Goal: Use online tool/utility: Utilize a website feature to perform a specific function

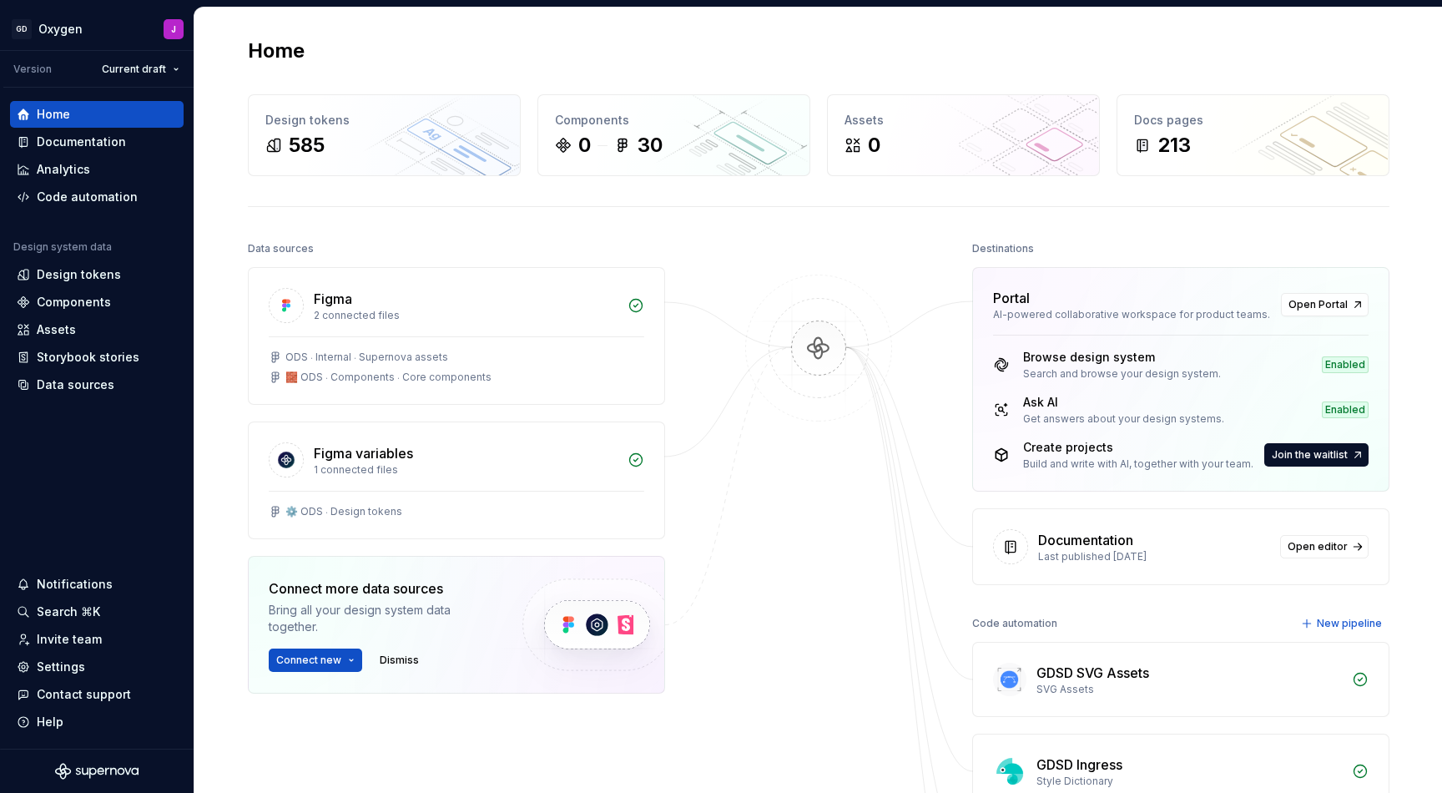
click at [83, 270] on div "Design tokens" at bounding box center [79, 274] width 84 height 17
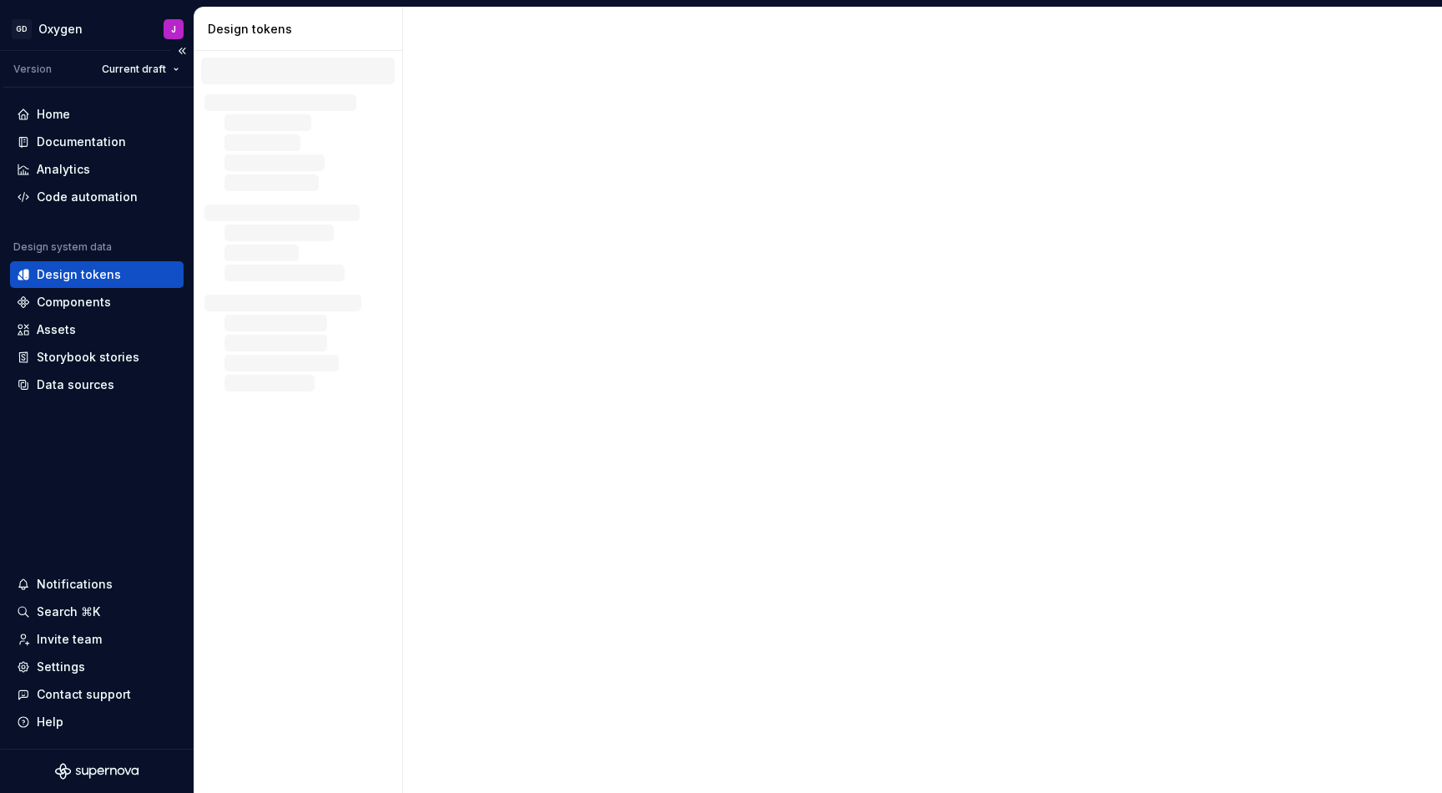
click at [93, 275] on div "Design tokens" at bounding box center [79, 274] width 84 height 17
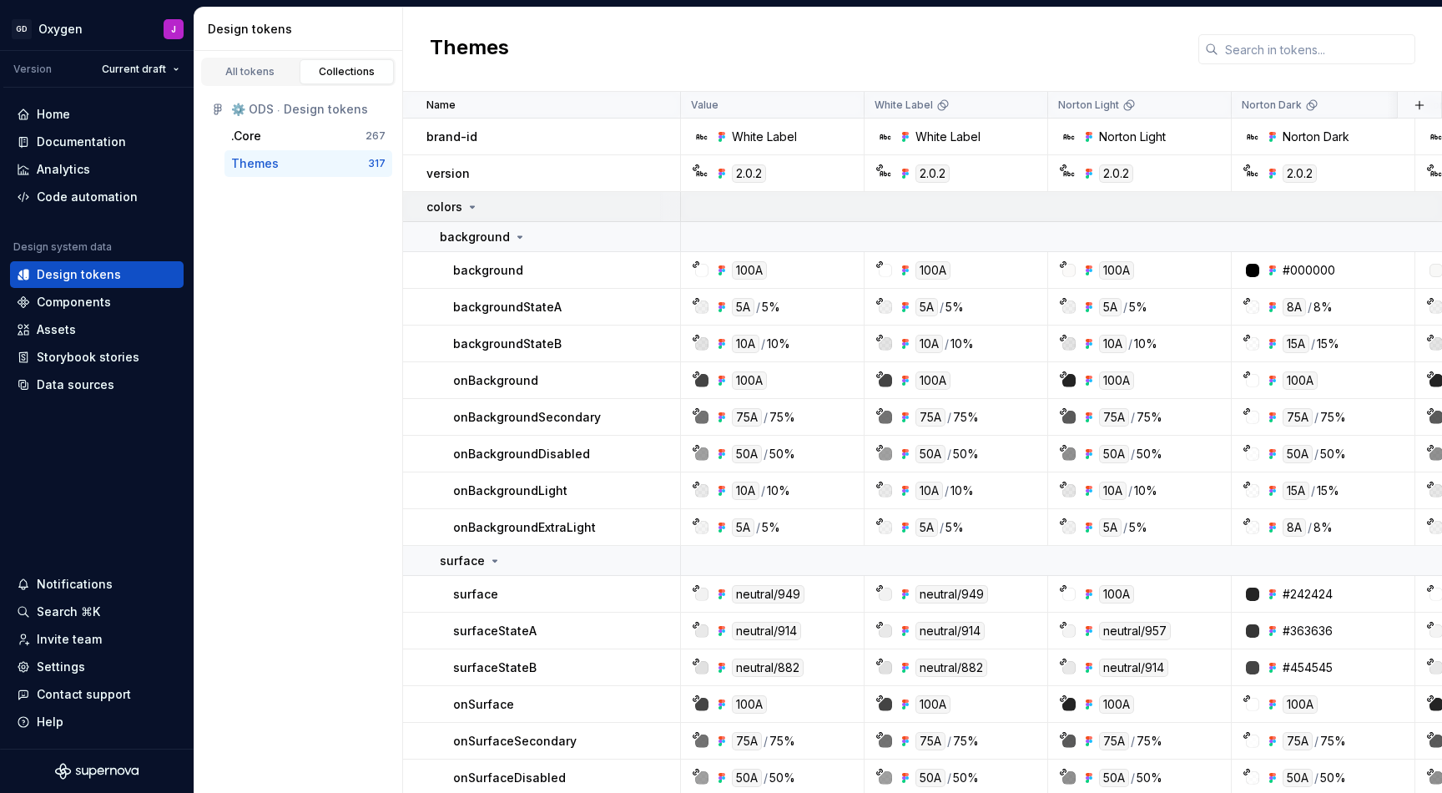
click at [471, 206] on icon at bounding box center [473, 207] width 4 height 2
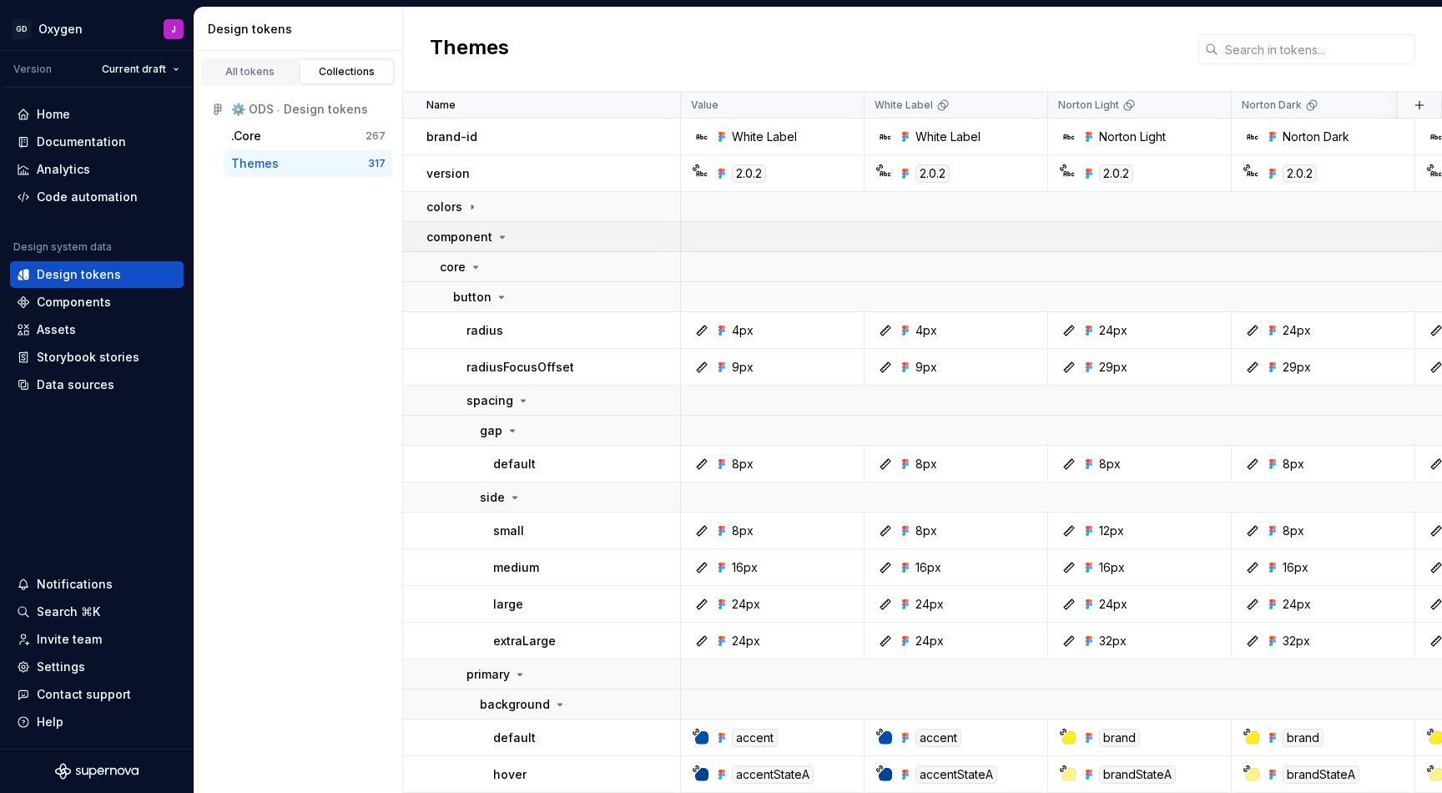
click at [498, 235] on icon at bounding box center [502, 236] width 13 height 13
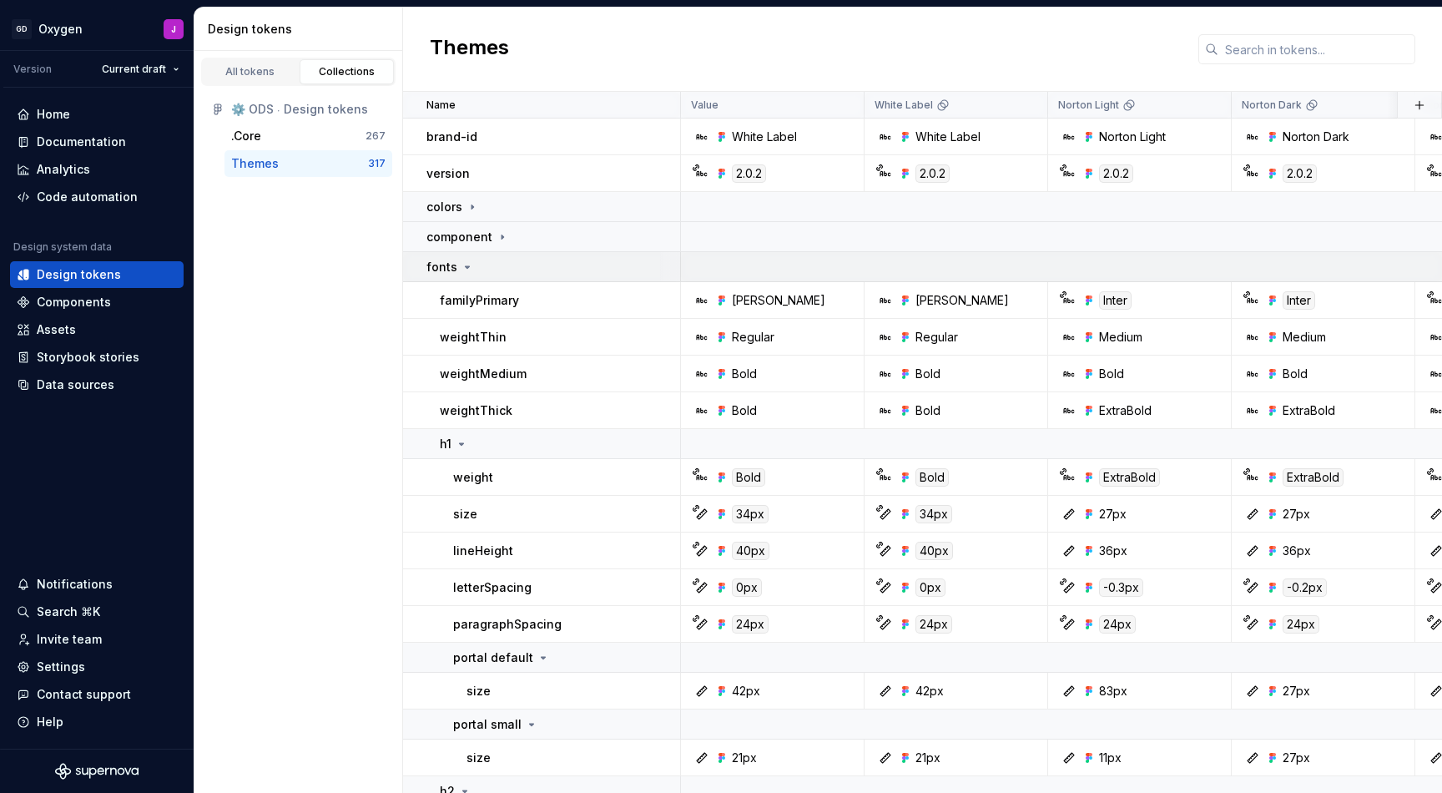
click at [466, 268] on icon at bounding box center [468, 267] width 4 height 2
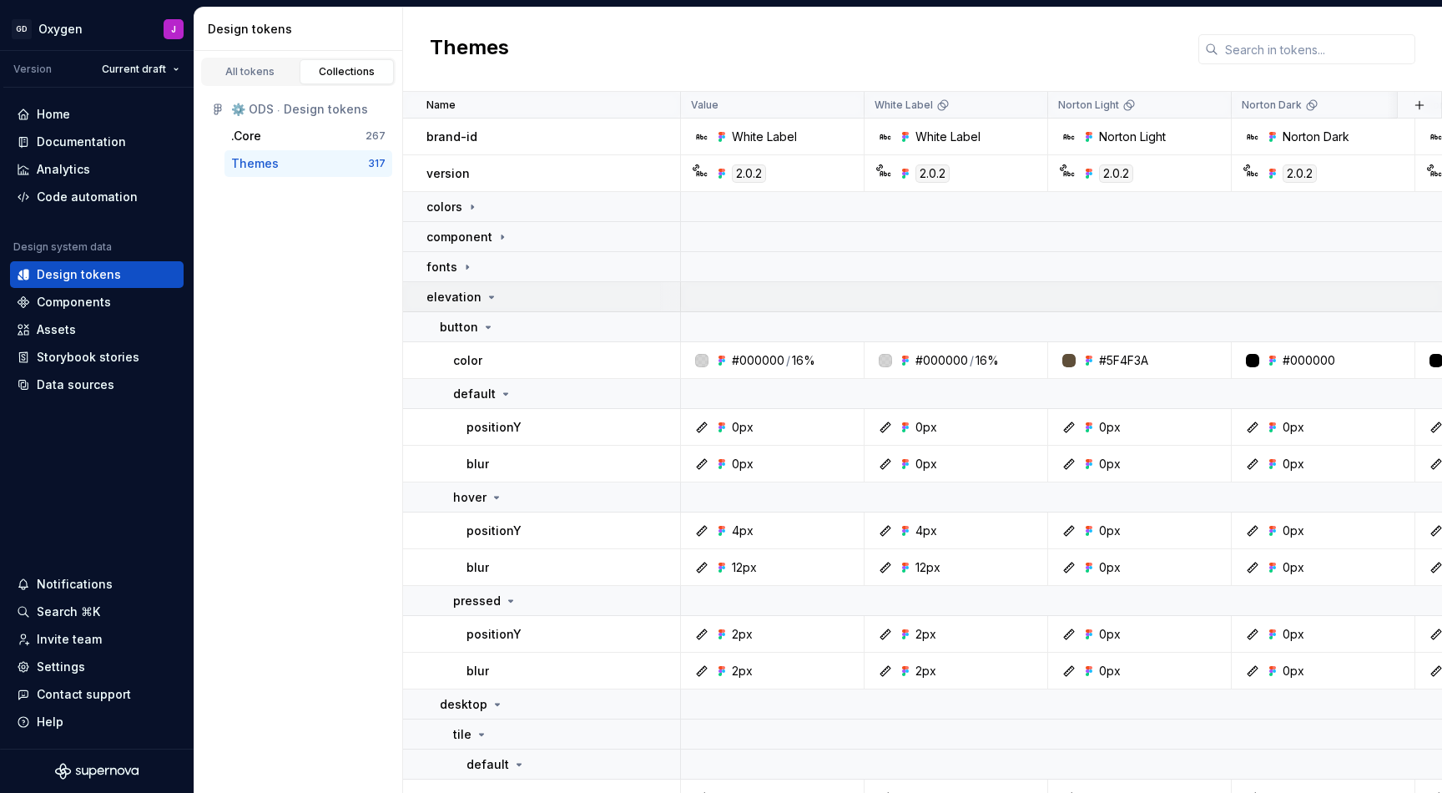
click at [487, 295] on icon at bounding box center [491, 296] width 13 height 13
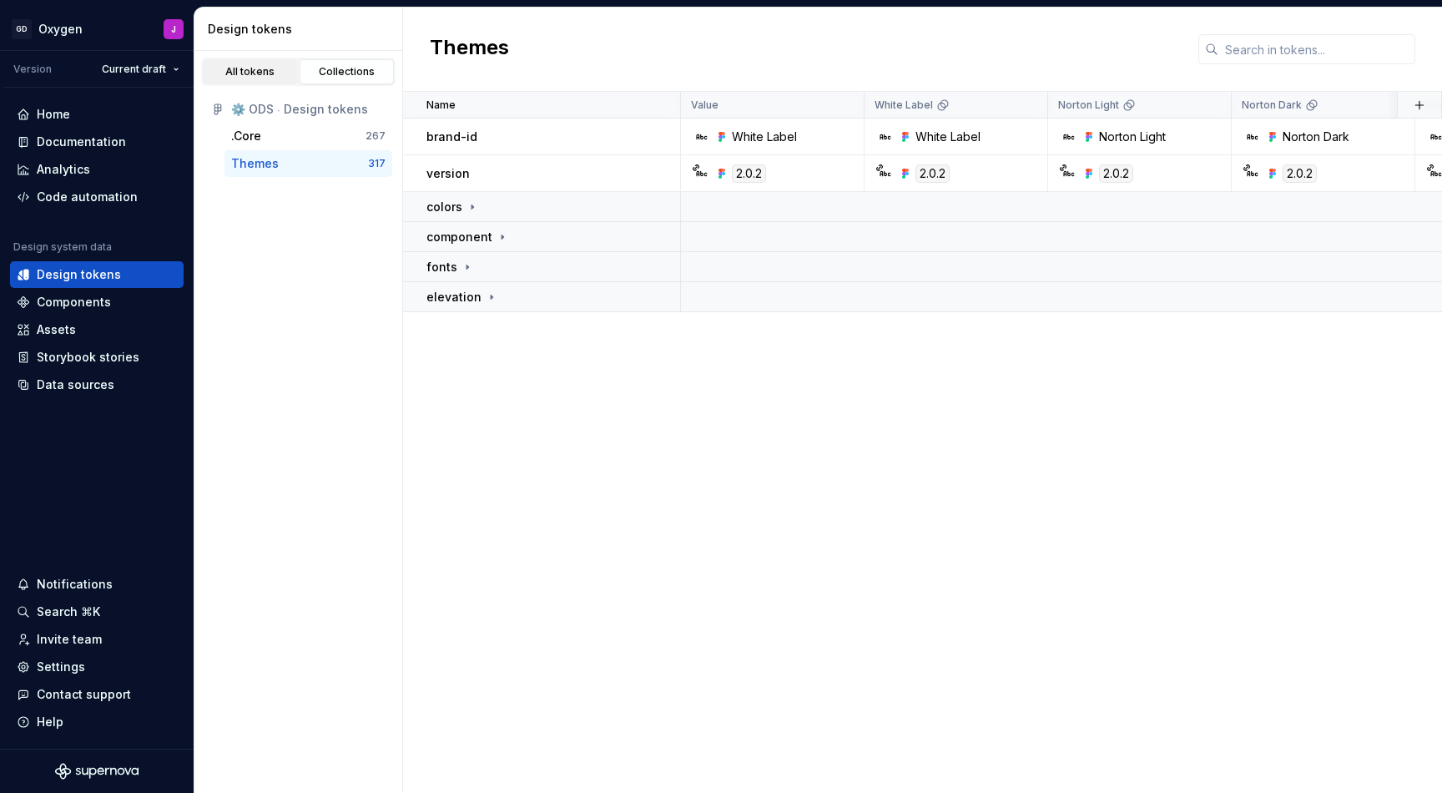
click at [259, 68] on div "All tokens" at bounding box center [250, 71] width 83 height 13
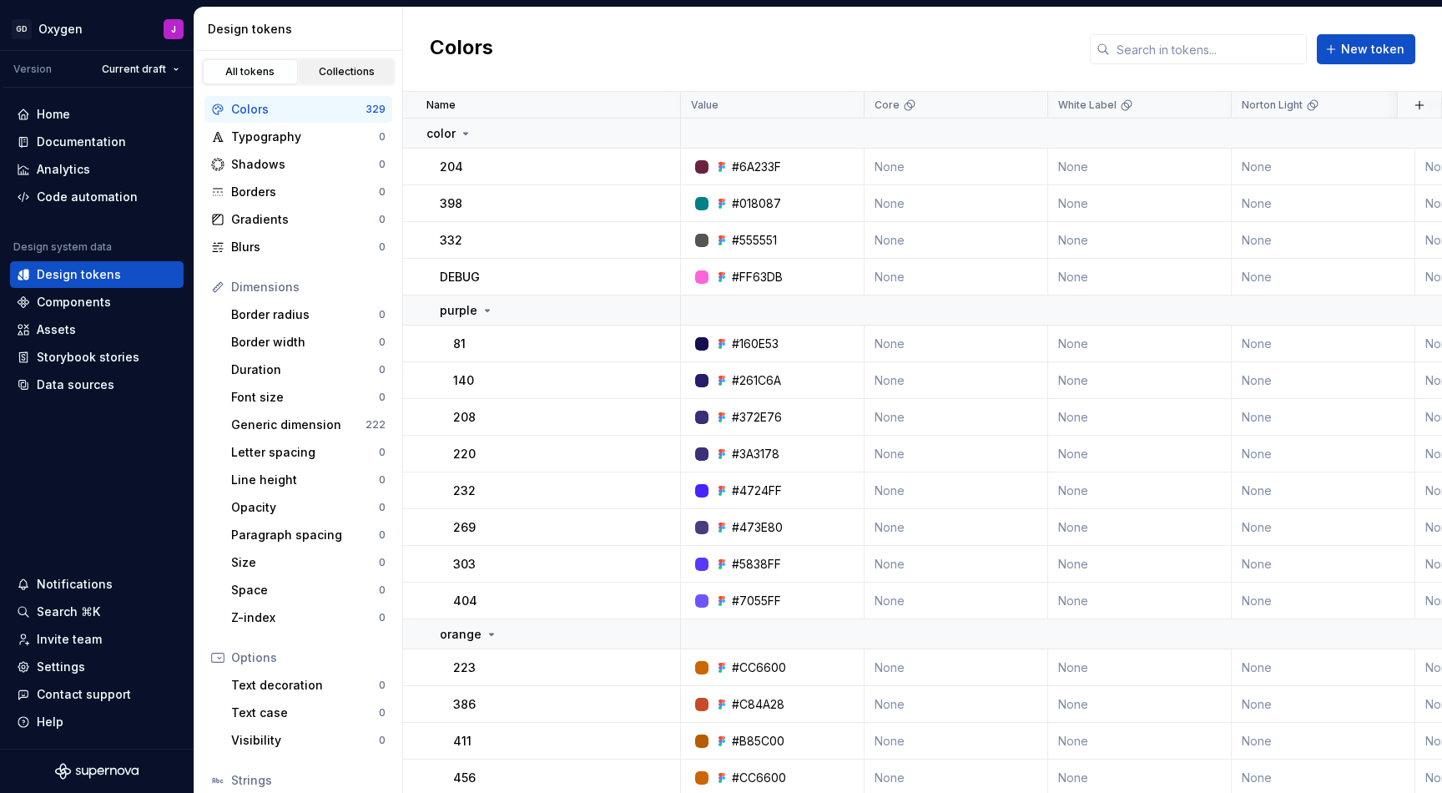
click at [352, 70] on div "Collections" at bounding box center [346, 71] width 83 height 13
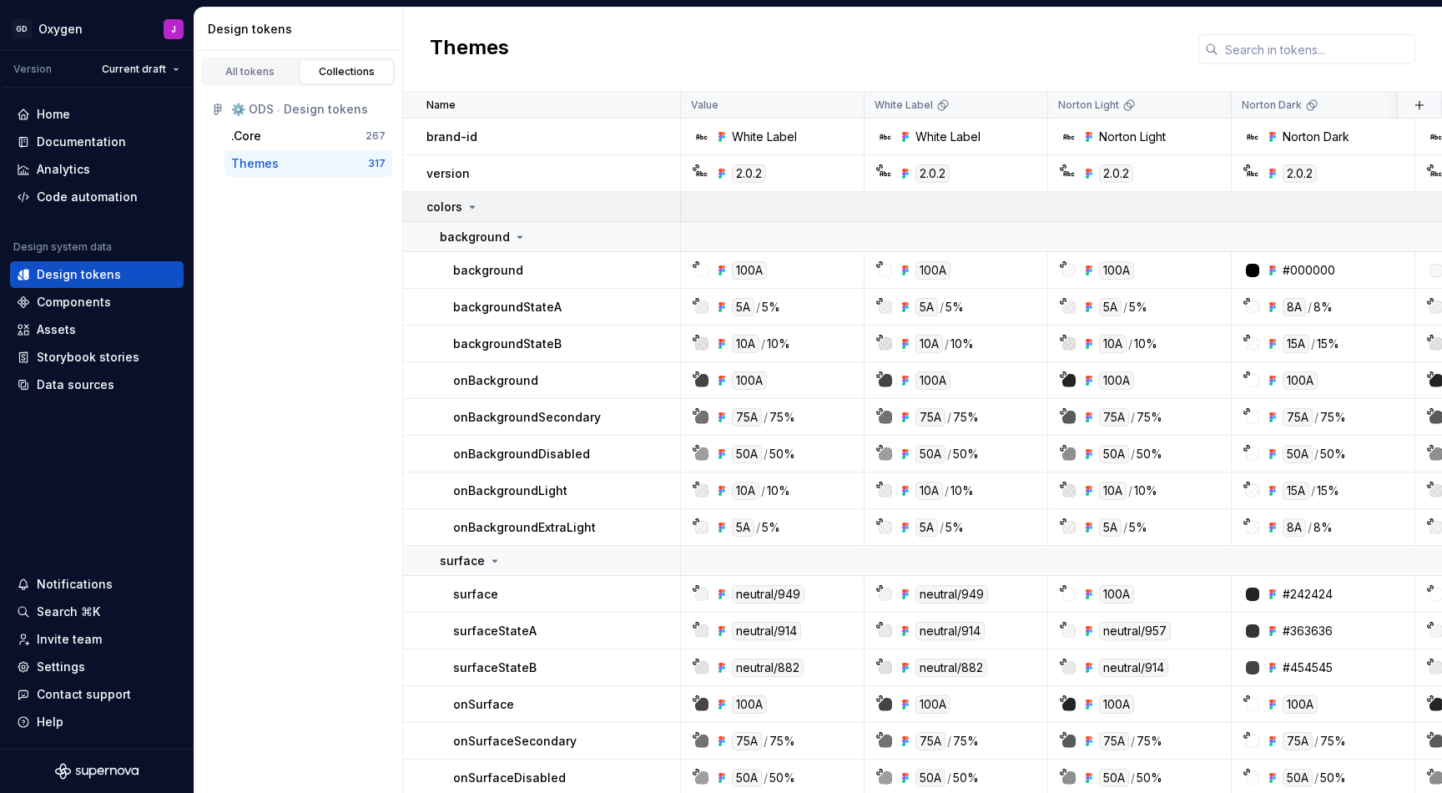
click at [474, 206] on icon at bounding box center [472, 206] width 13 height 13
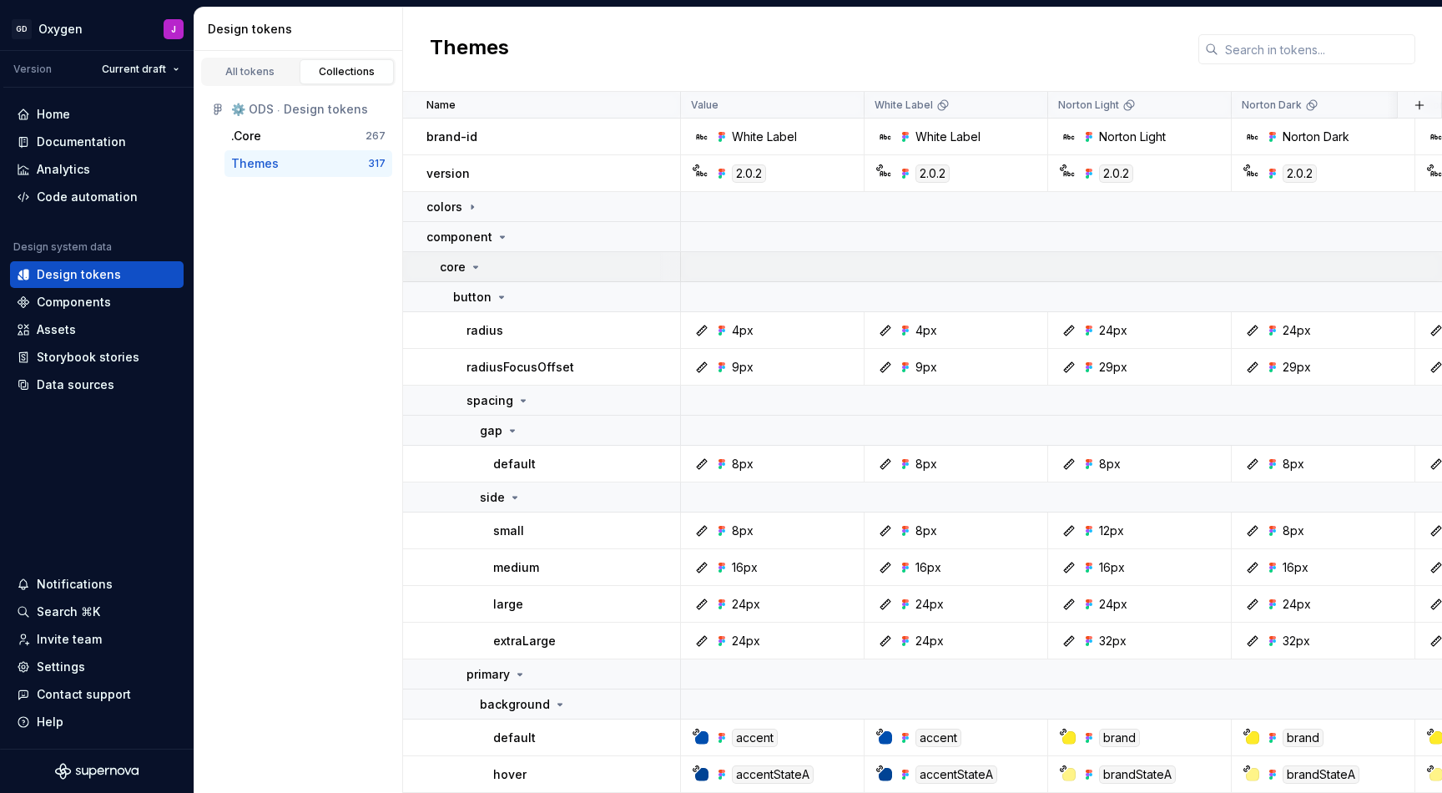
click at [476, 269] on icon at bounding box center [475, 266] width 13 height 13
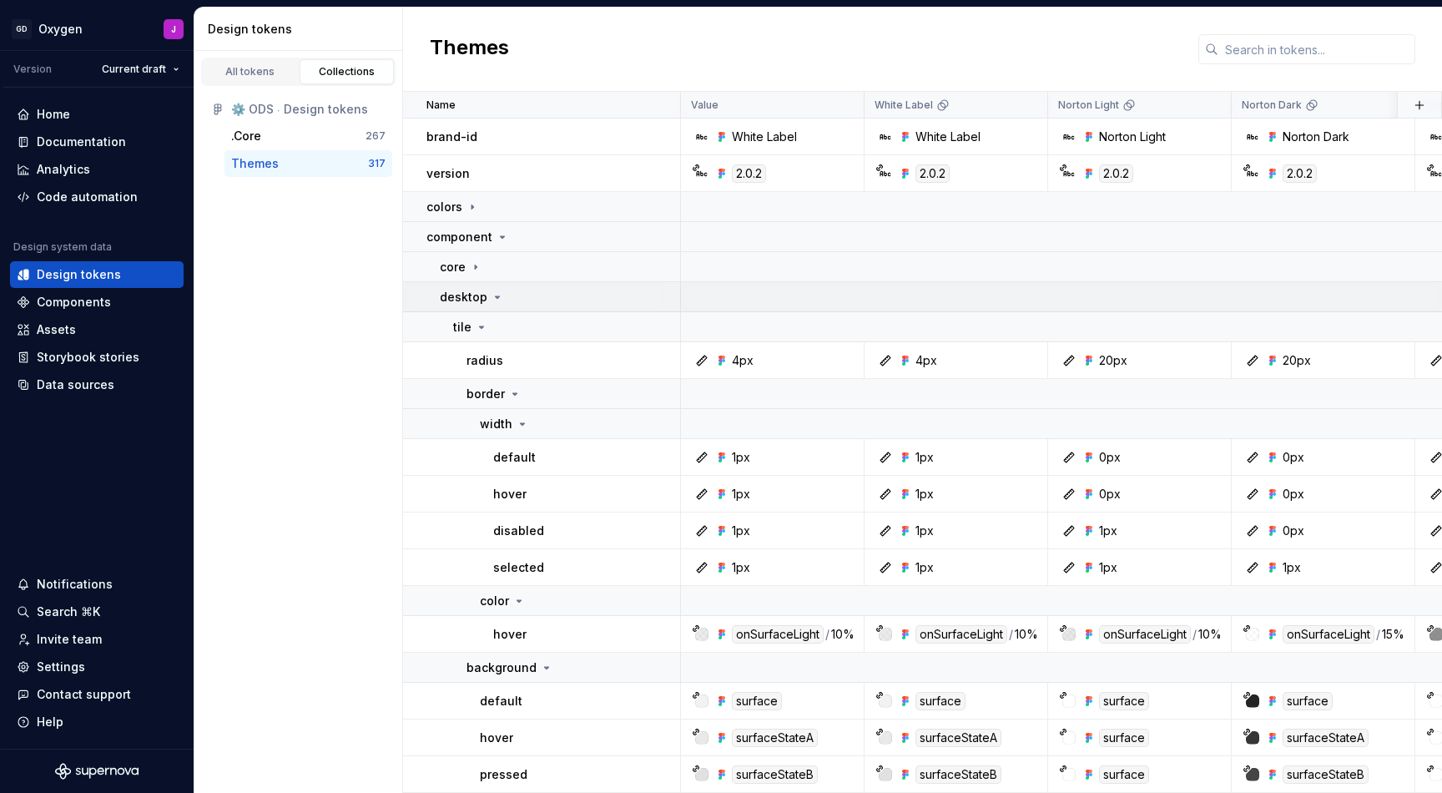
click at [492, 300] on icon at bounding box center [497, 296] width 13 height 13
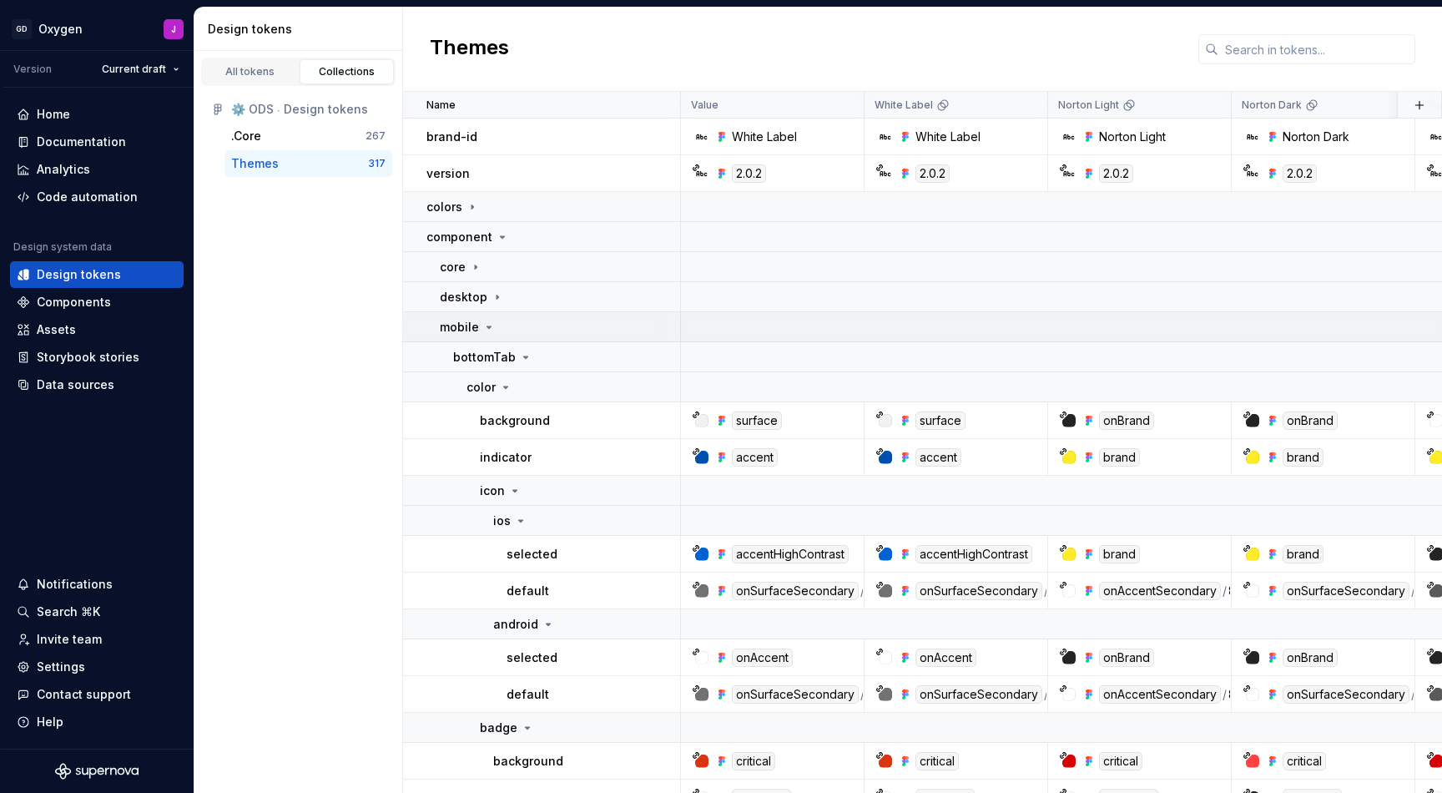
click at [492, 328] on icon at bounding box center [488, 326] width 13 height 13
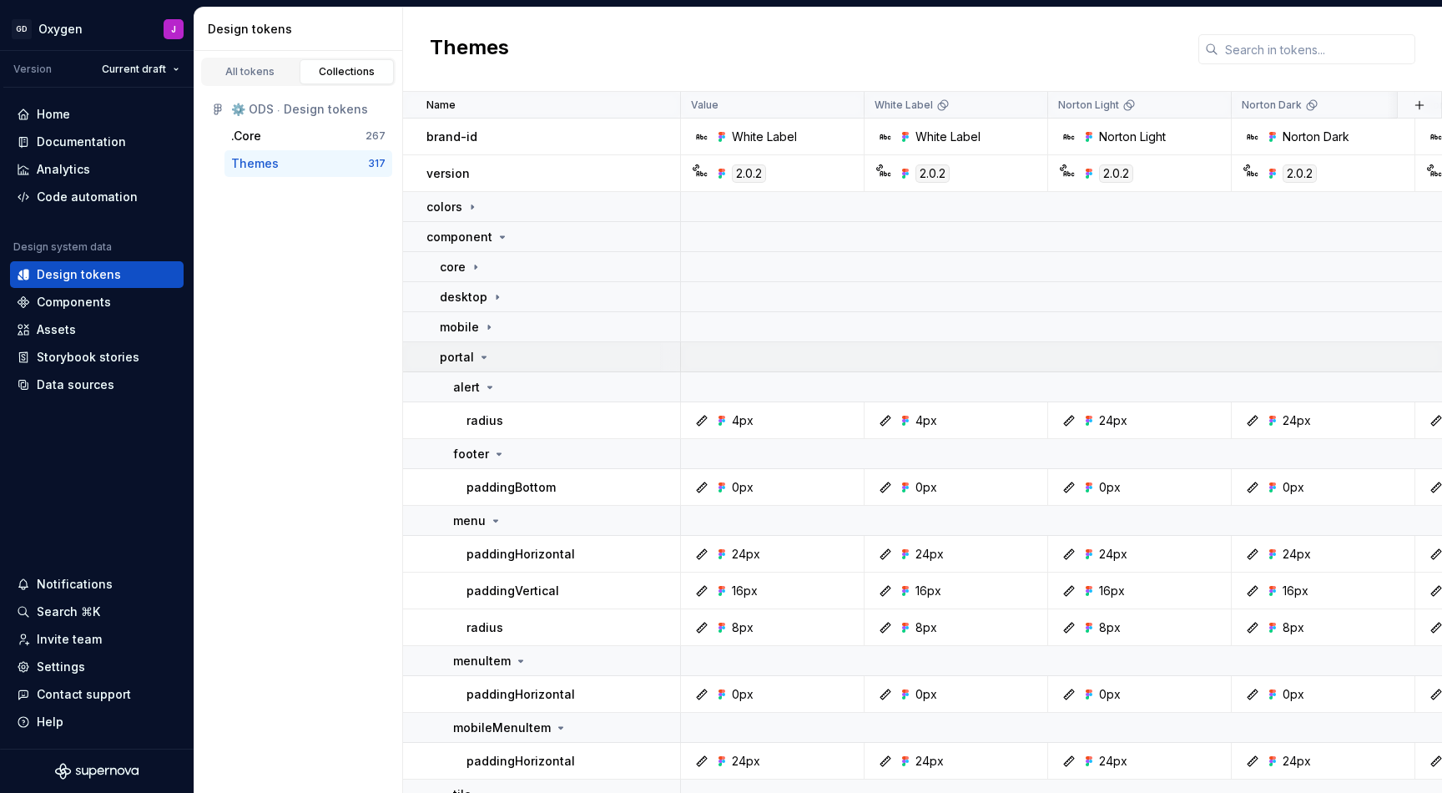
click at [482, 357] on icon at bounding box center [483, 357] width 13 height 13
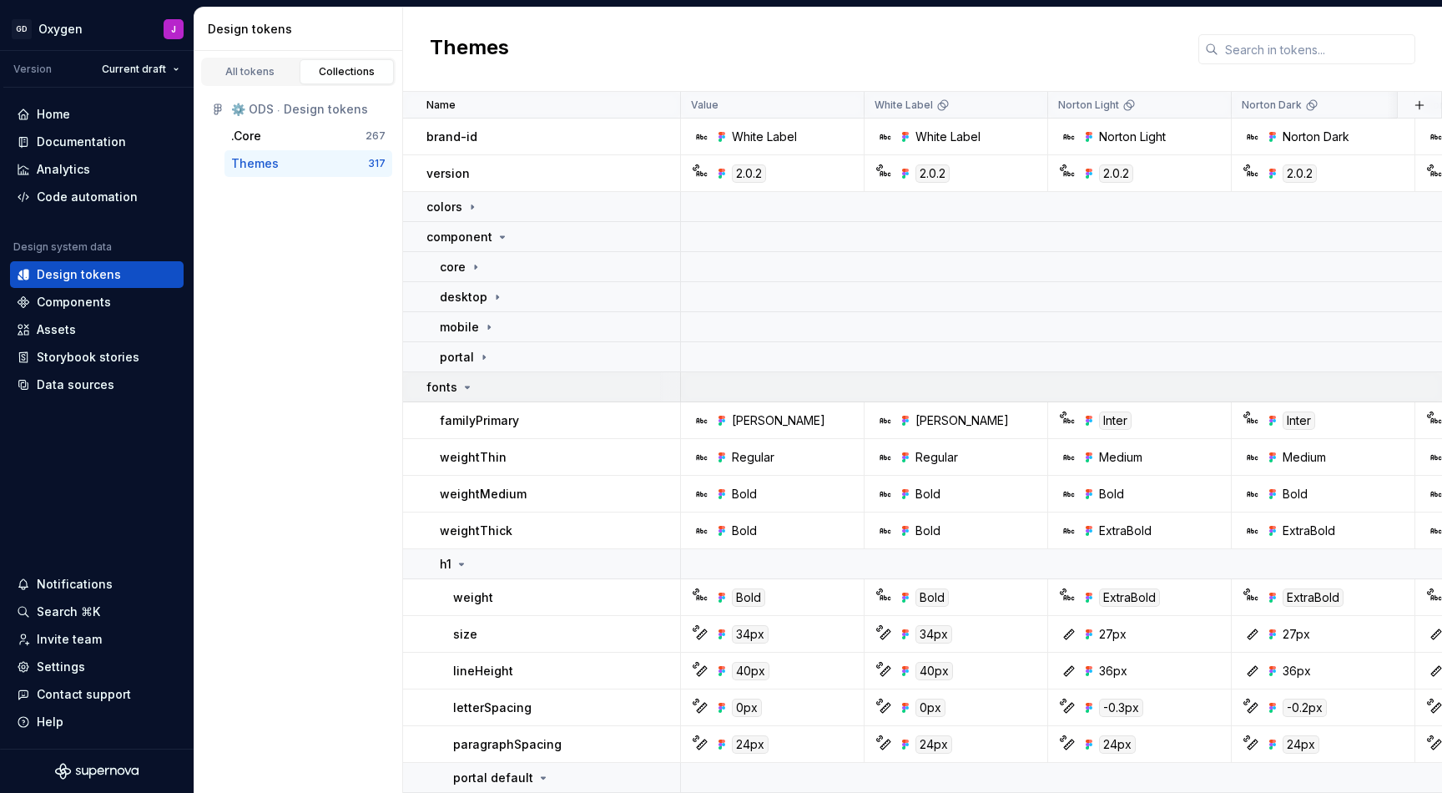
click at [465, 385] on icon at bounding box center [467, 387] width 13 height 13
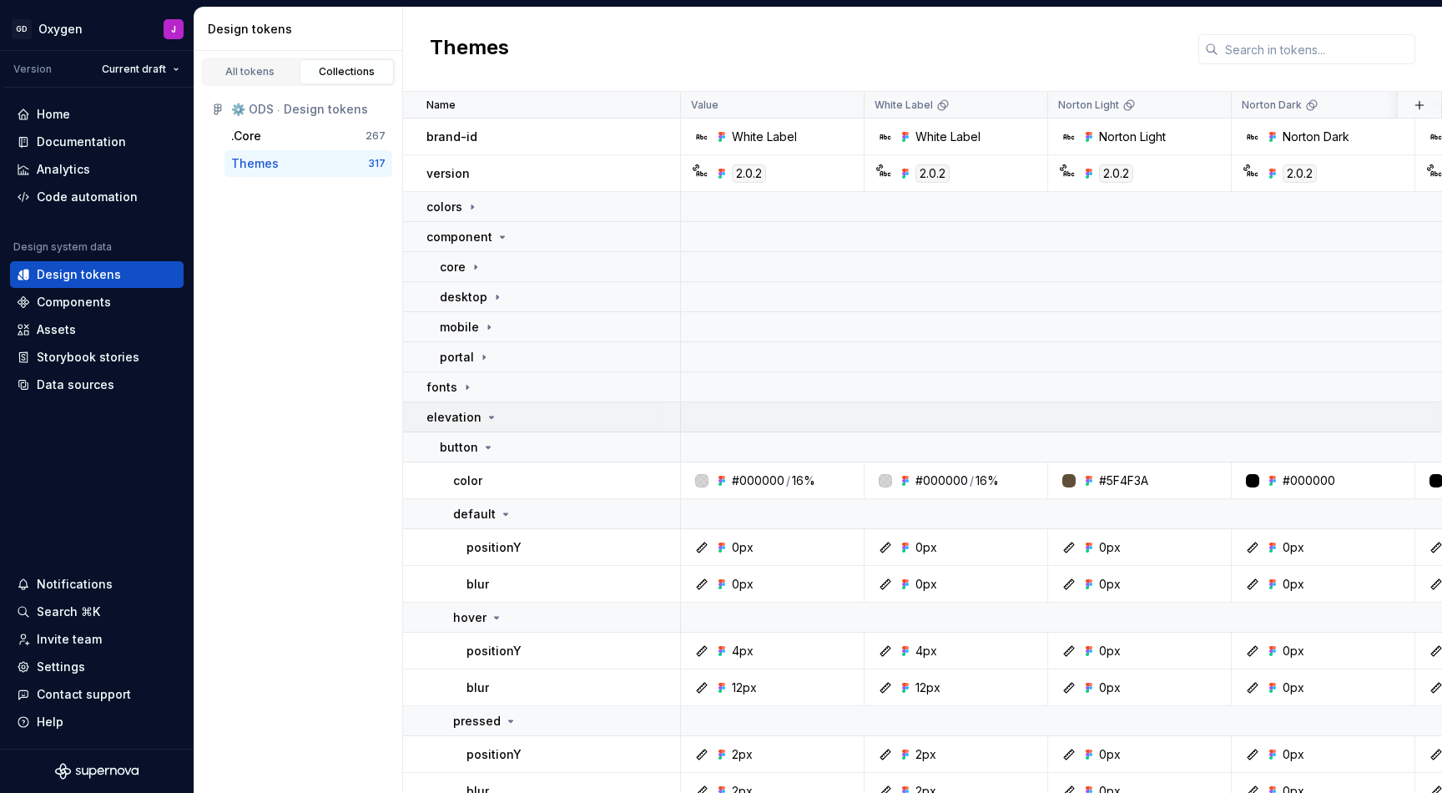
click at [485, 412] on icon at bounding box center [491, 417] width 13 height 13
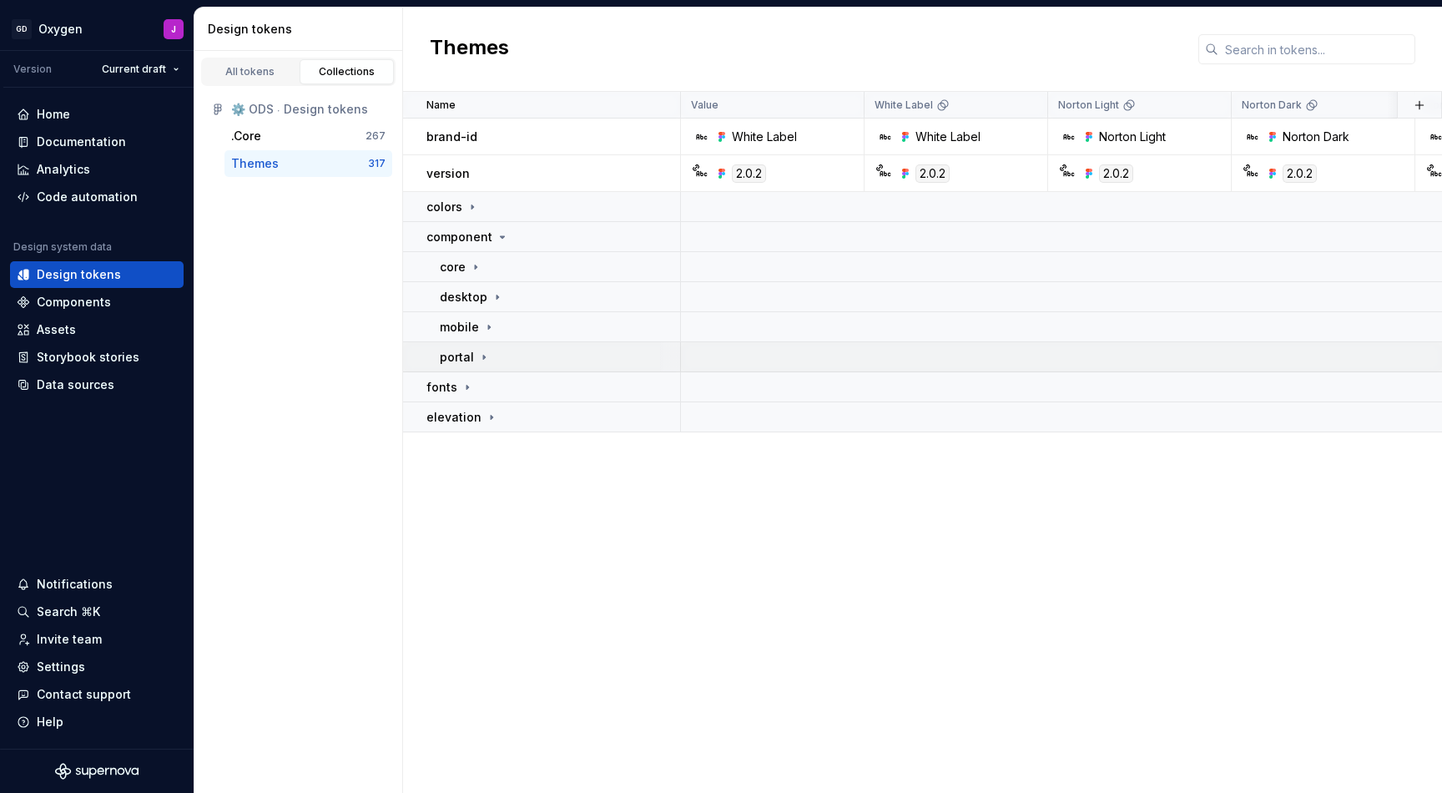
click at [481, 353] on icon at bounding box center [483, 357] width 13 height 13
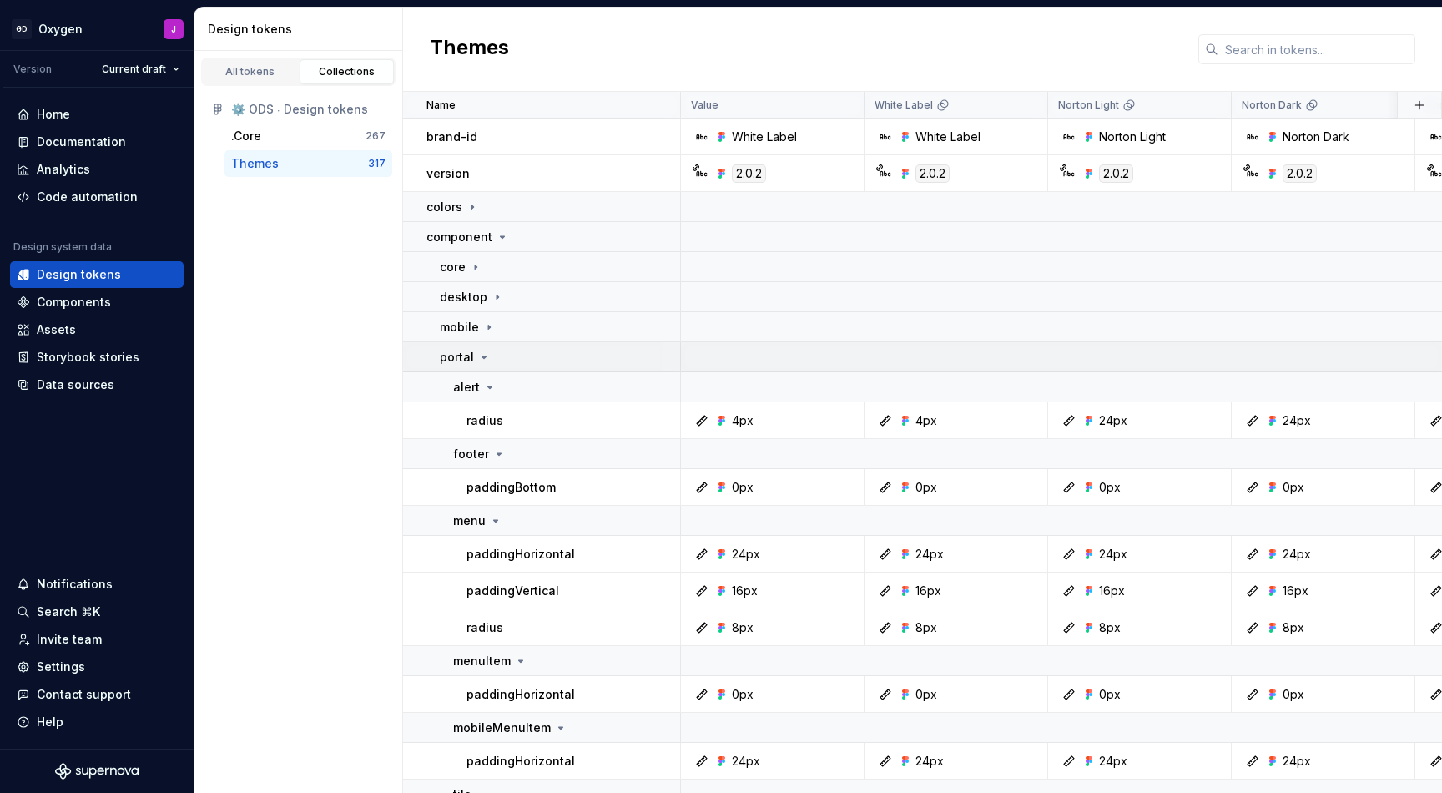
click at [481, 353] on icon at bounding box center [483, 357] width 13 height 13
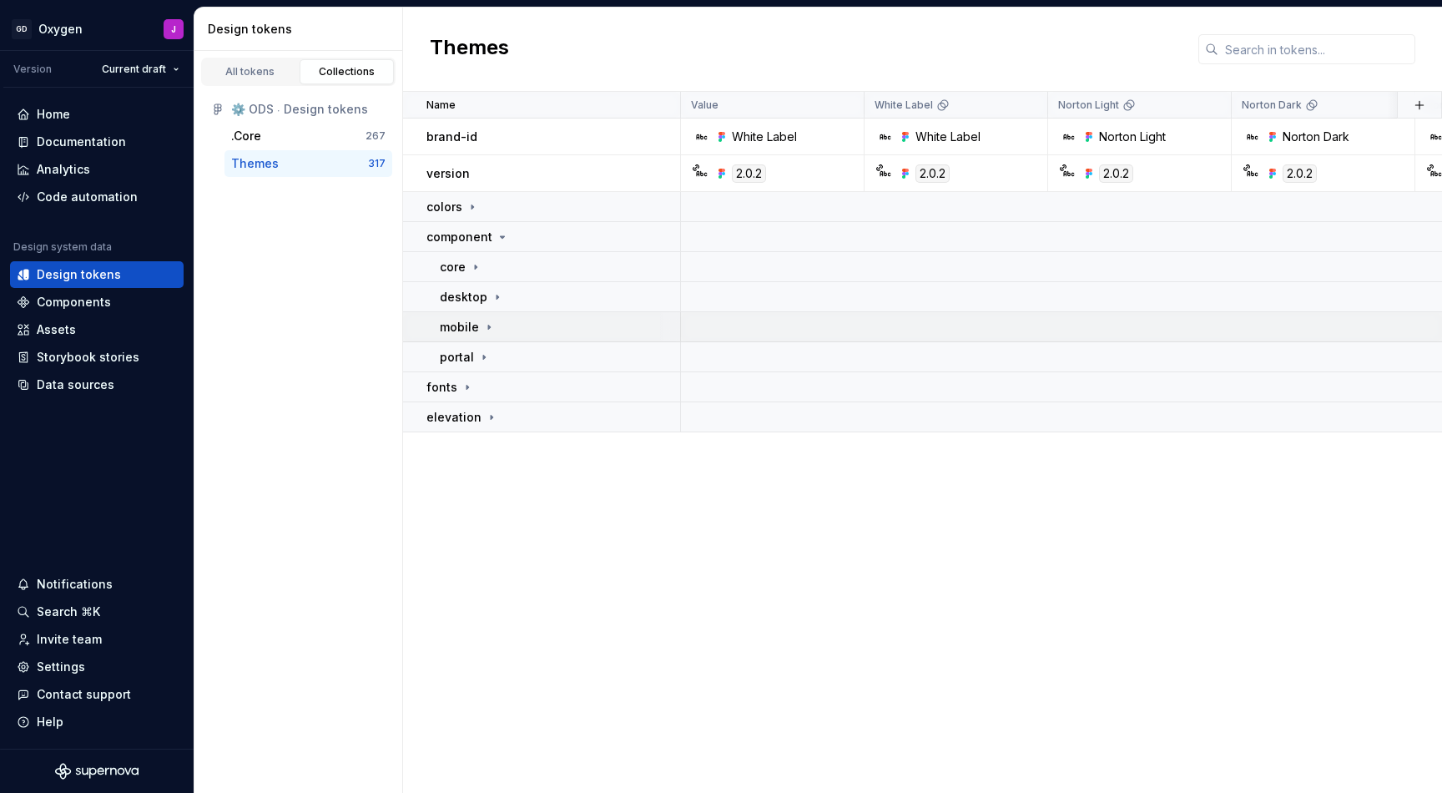
click at [486, 316] on td "mobile" at bounding box center [542, 327] width 278 height 30
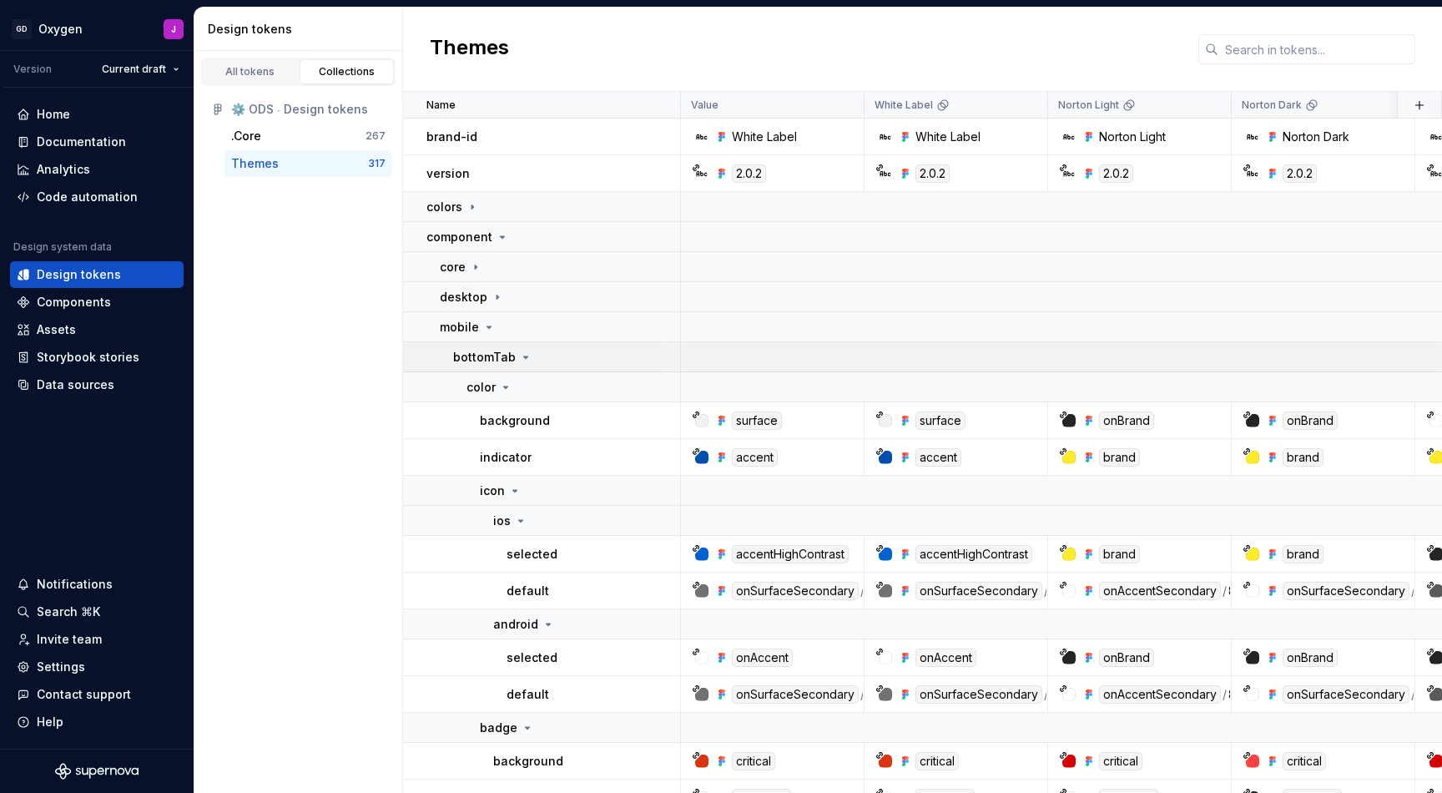
click at [524, 356] on icon at bounding box center [526, 357] width 4 height 2
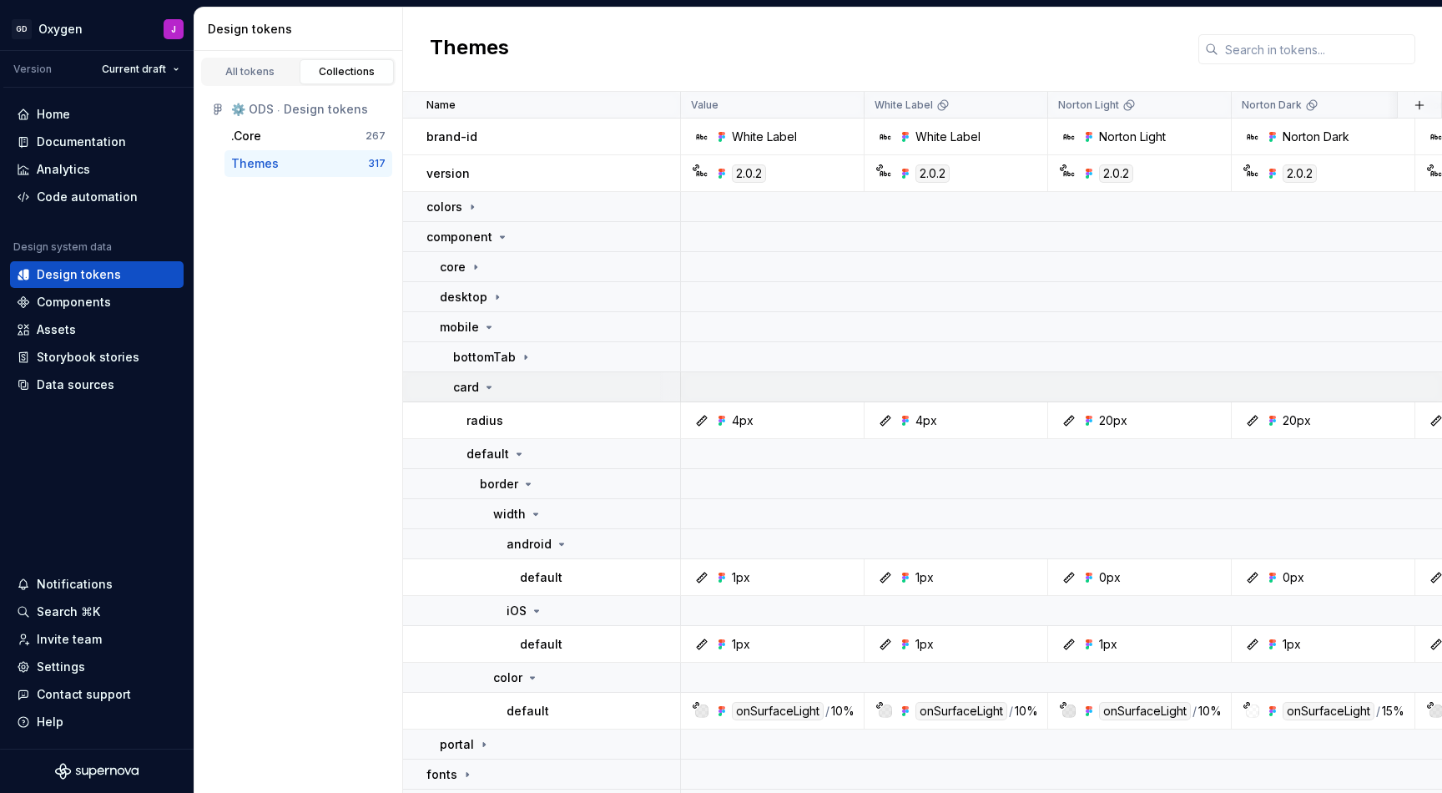
click at [491, 384] on icon at bounding box center [488, 387] width 13 height 13
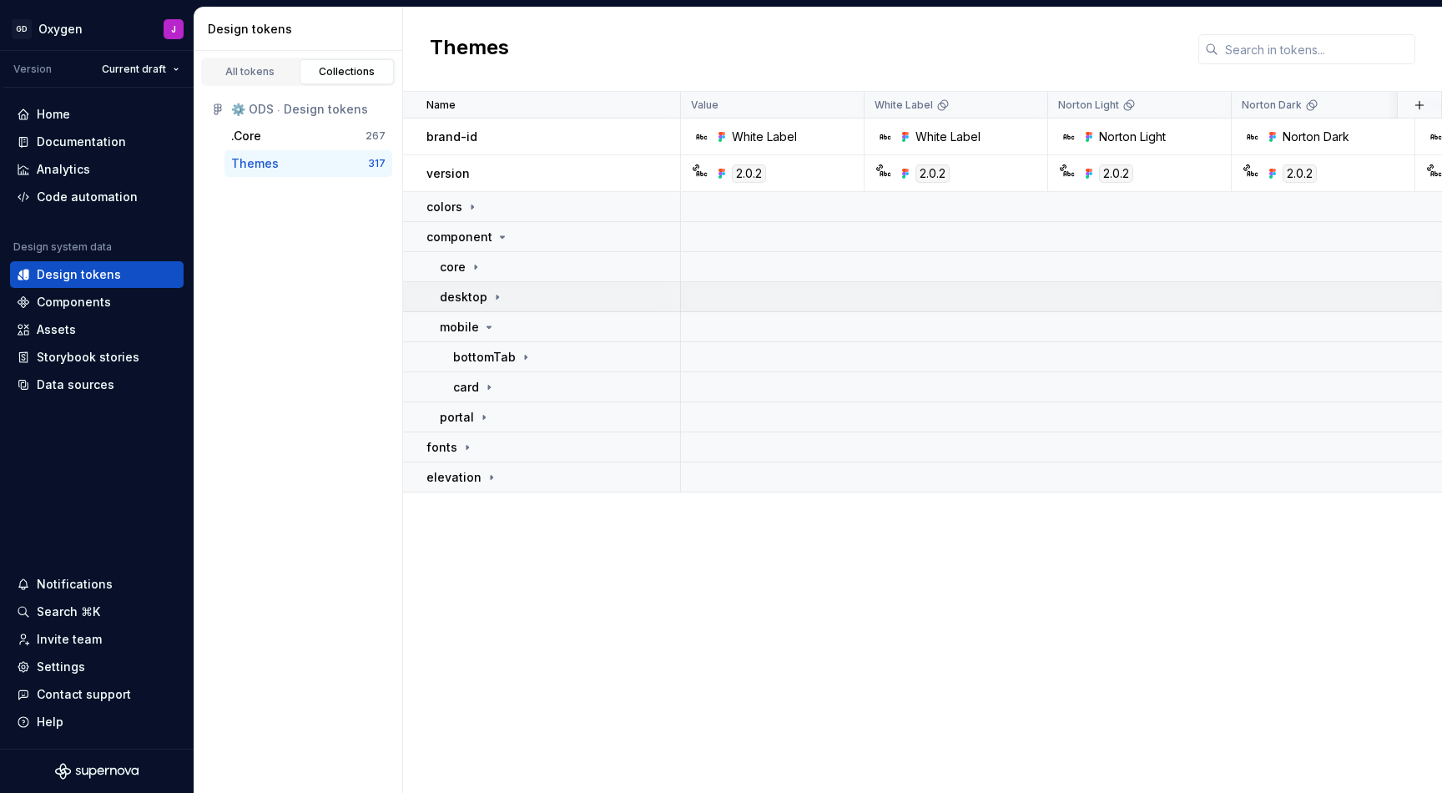
click at [499, 295] on icon at bounding box center [497, 296] width 13 height 13
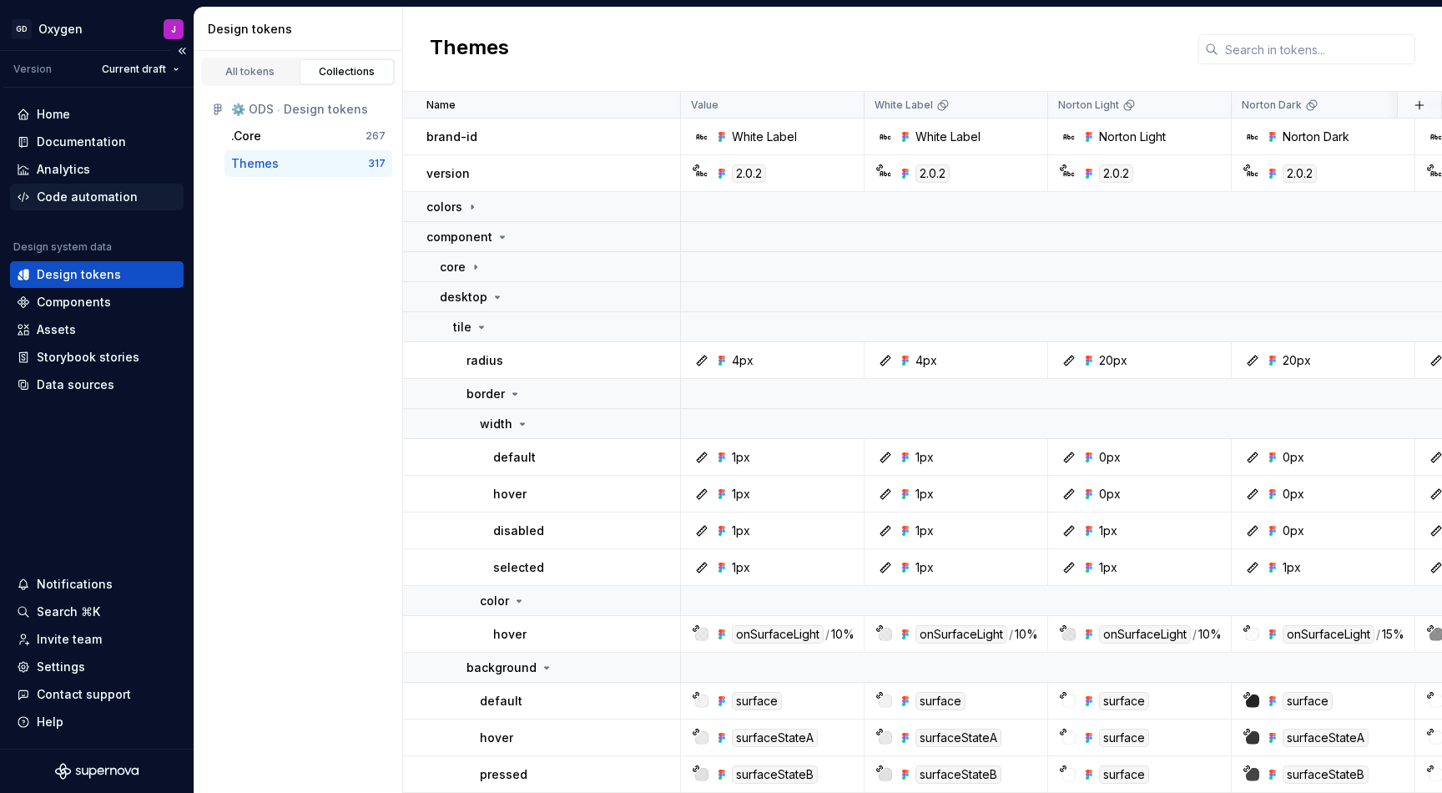
click at [113, 191] on div "Code automation" at bounding box center [87, 197] width 101 height 17
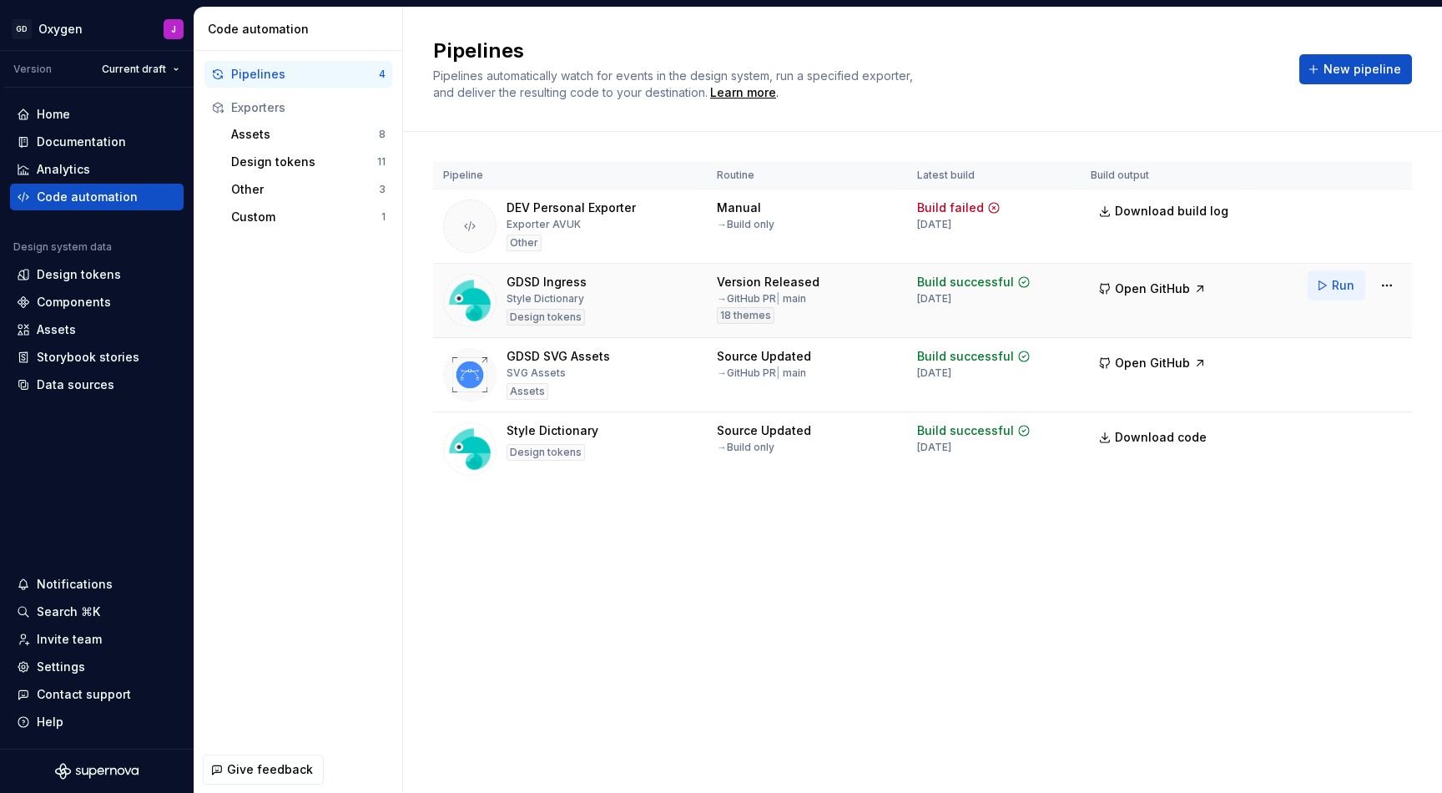
click at [1339, 285] on span "Run" at bounding box center [1343, 285] width 23 height 17
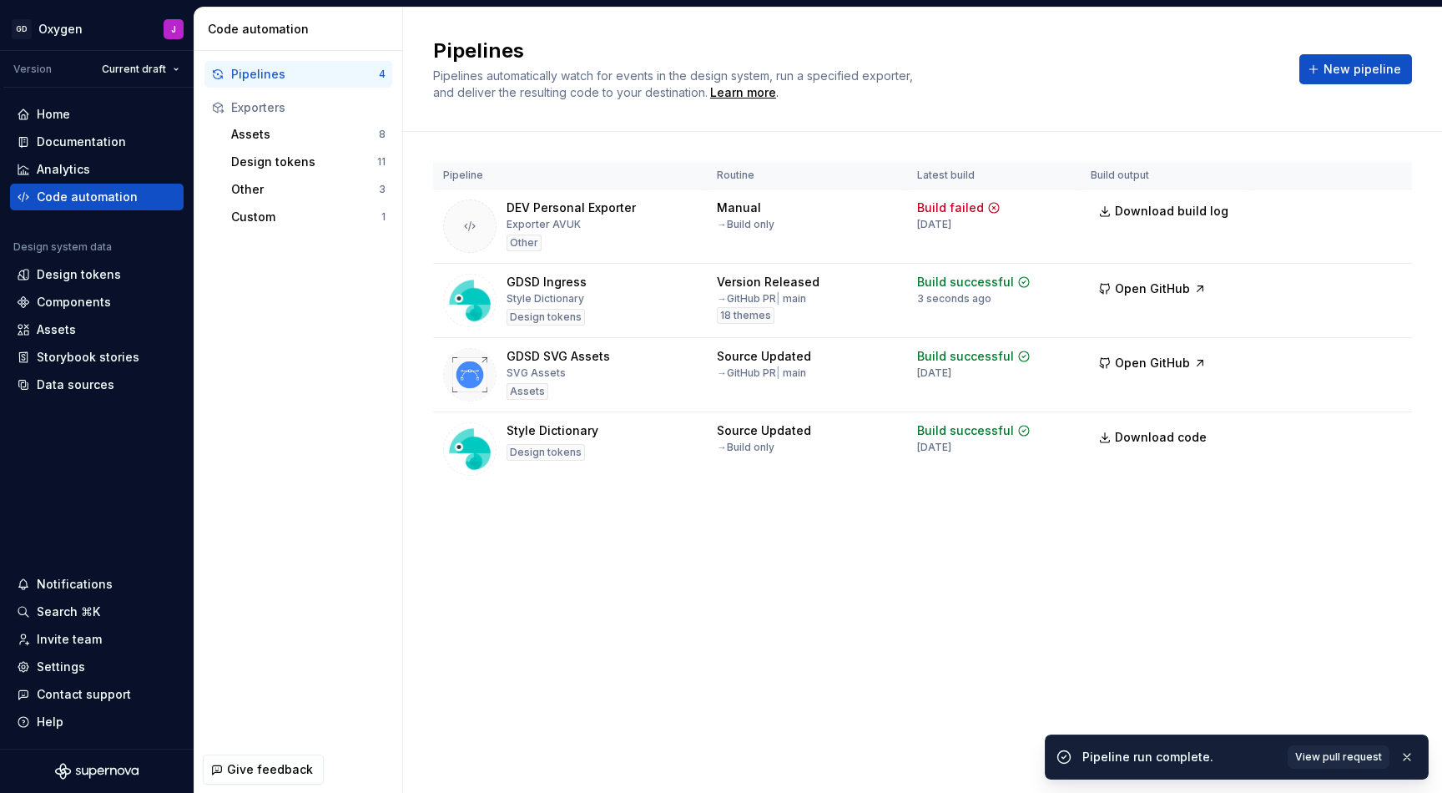
click at [436, 598] on div "Pipelines Pipelines automatically watch for events in the design system, run a …" at bounding box center [922, 400] width 1039 height 785
